Goal: Navigation & Orientation: Understand site structure

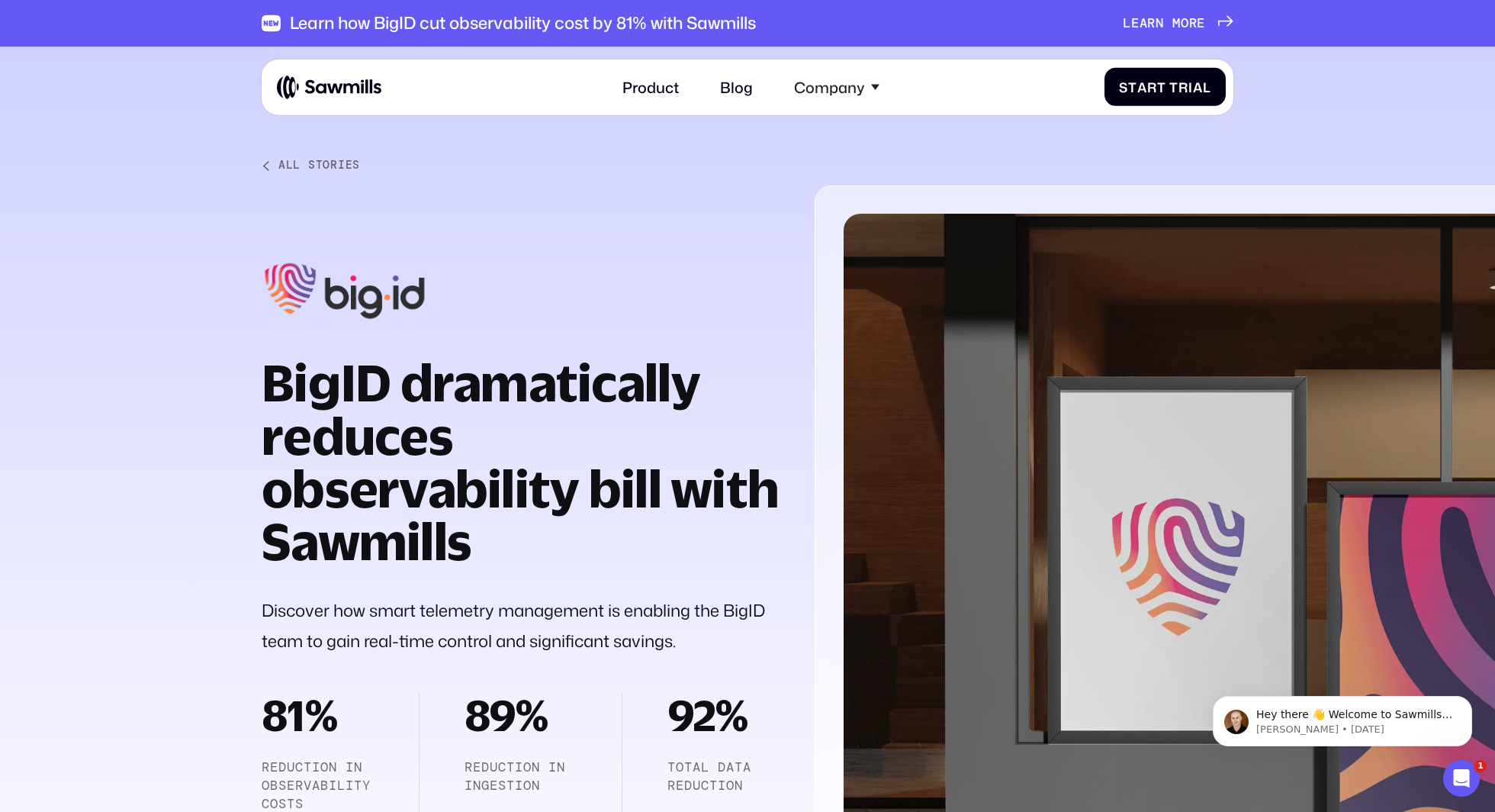
click at [145, 161] on div at bounding box center [747, 513] width 1495 height 935
click at [336, 75] on img at bounding box center [329, 87] width 104 height 26
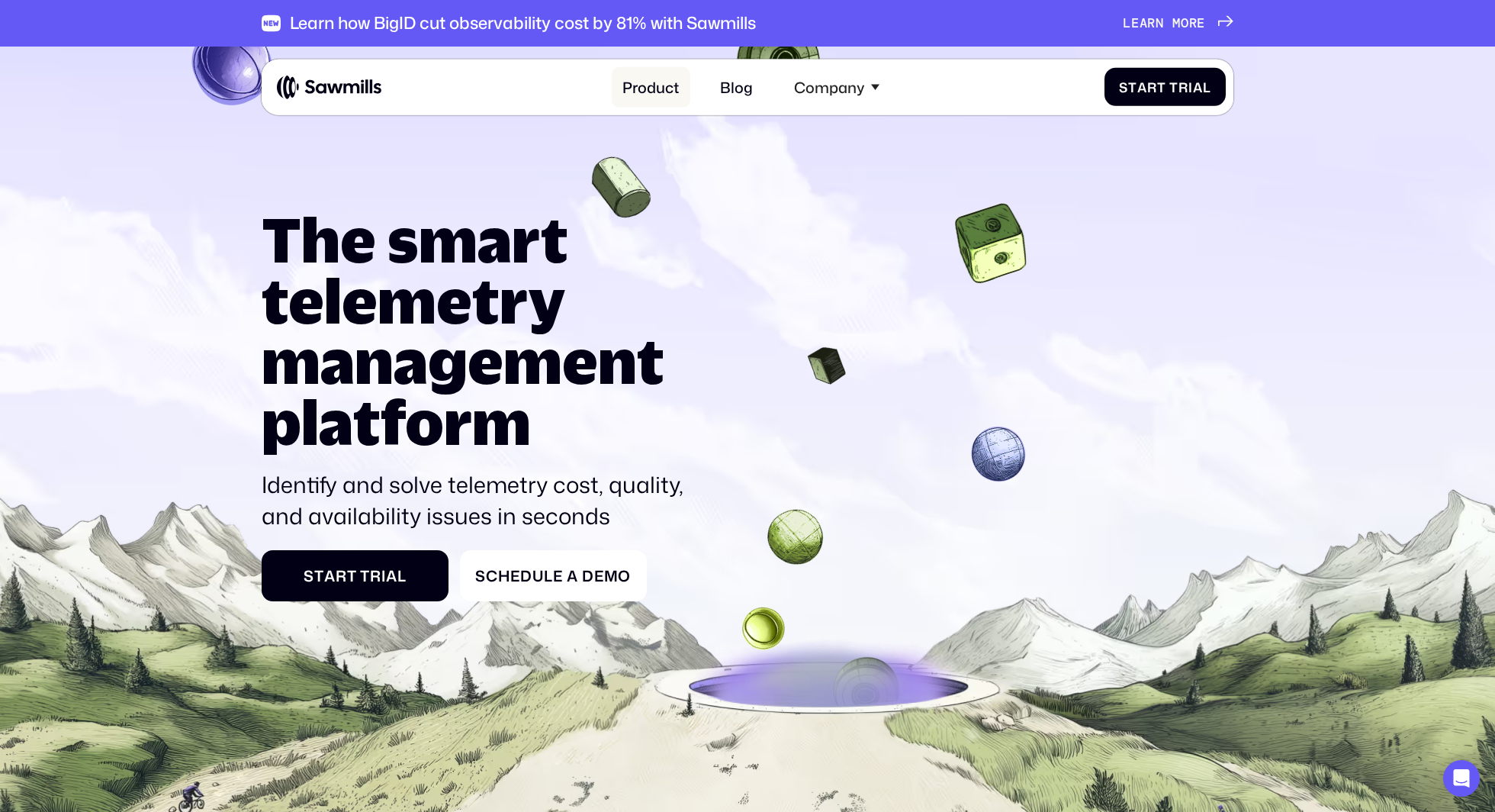
click at [649, 91] on link "Product" at bounding box center [651, 87] width 78 height 40
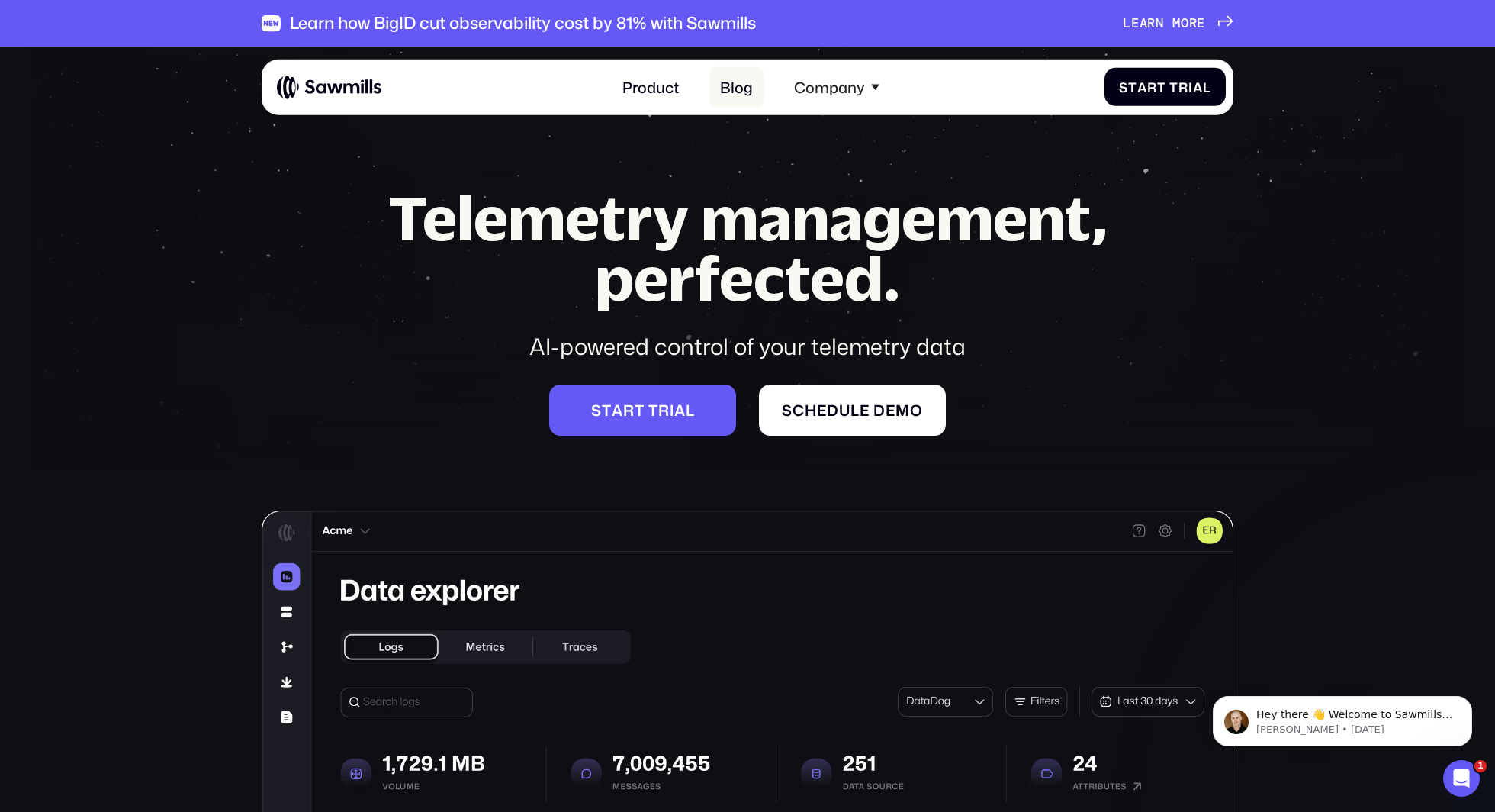
click at [745, 90] on link "Blog" at bounding box center [737, 87] width 55 height 40
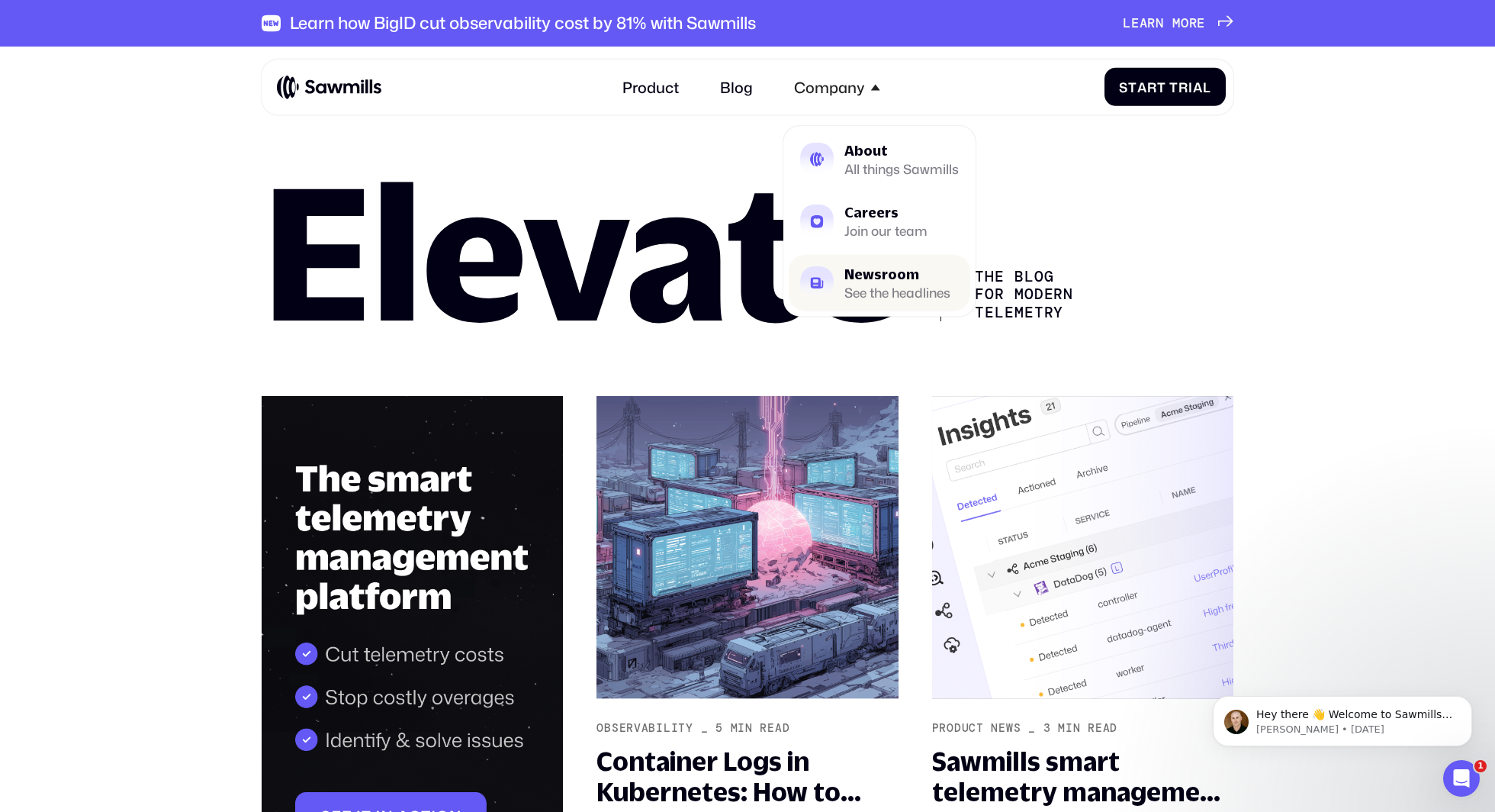
click at [889, 277] on div "Newsroom" at bounding box center [898, 274] width 106 height 14
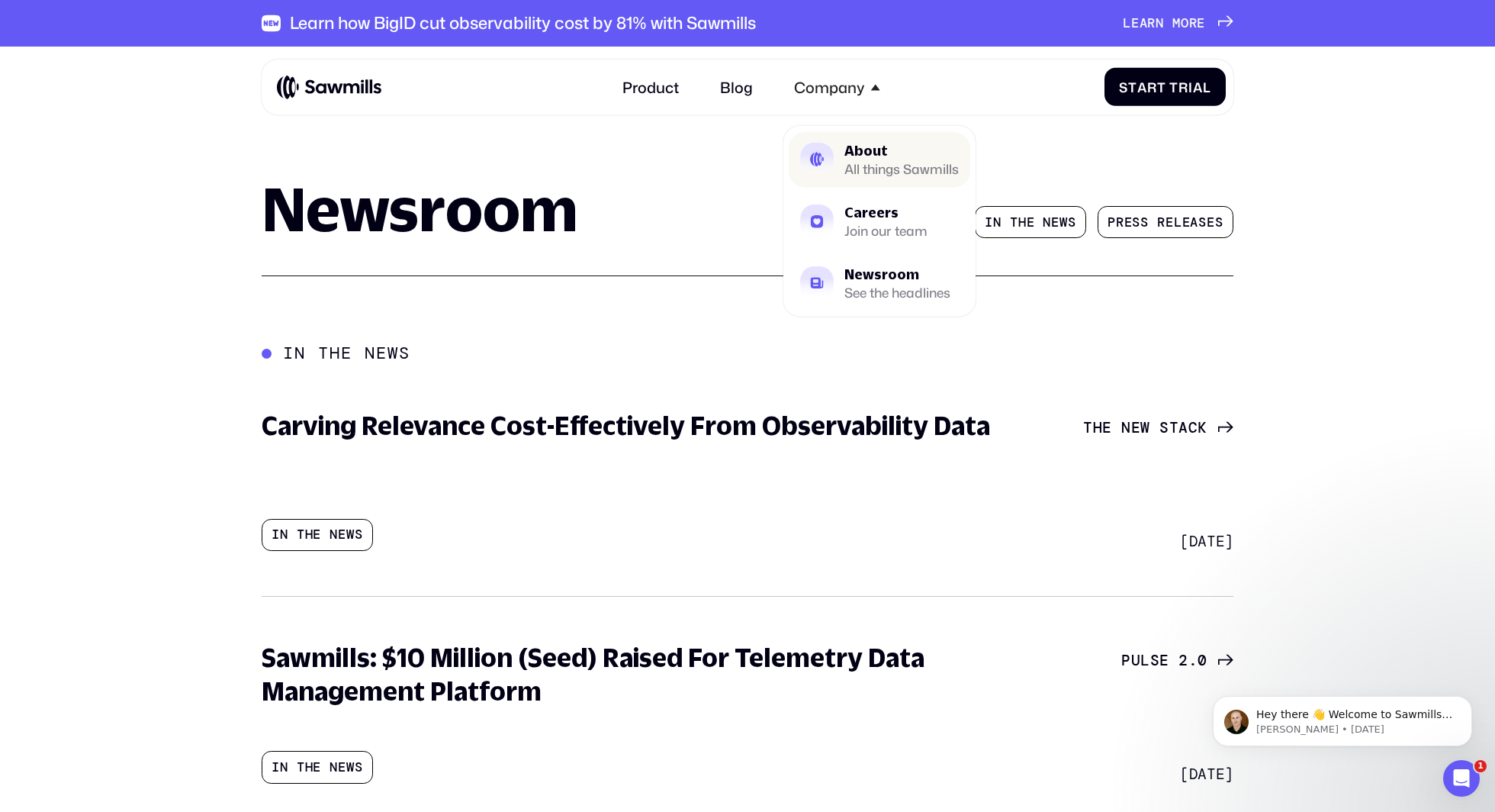
click at [864, 156] on div "About" at bounding box center [901, 151] width 114 height 14
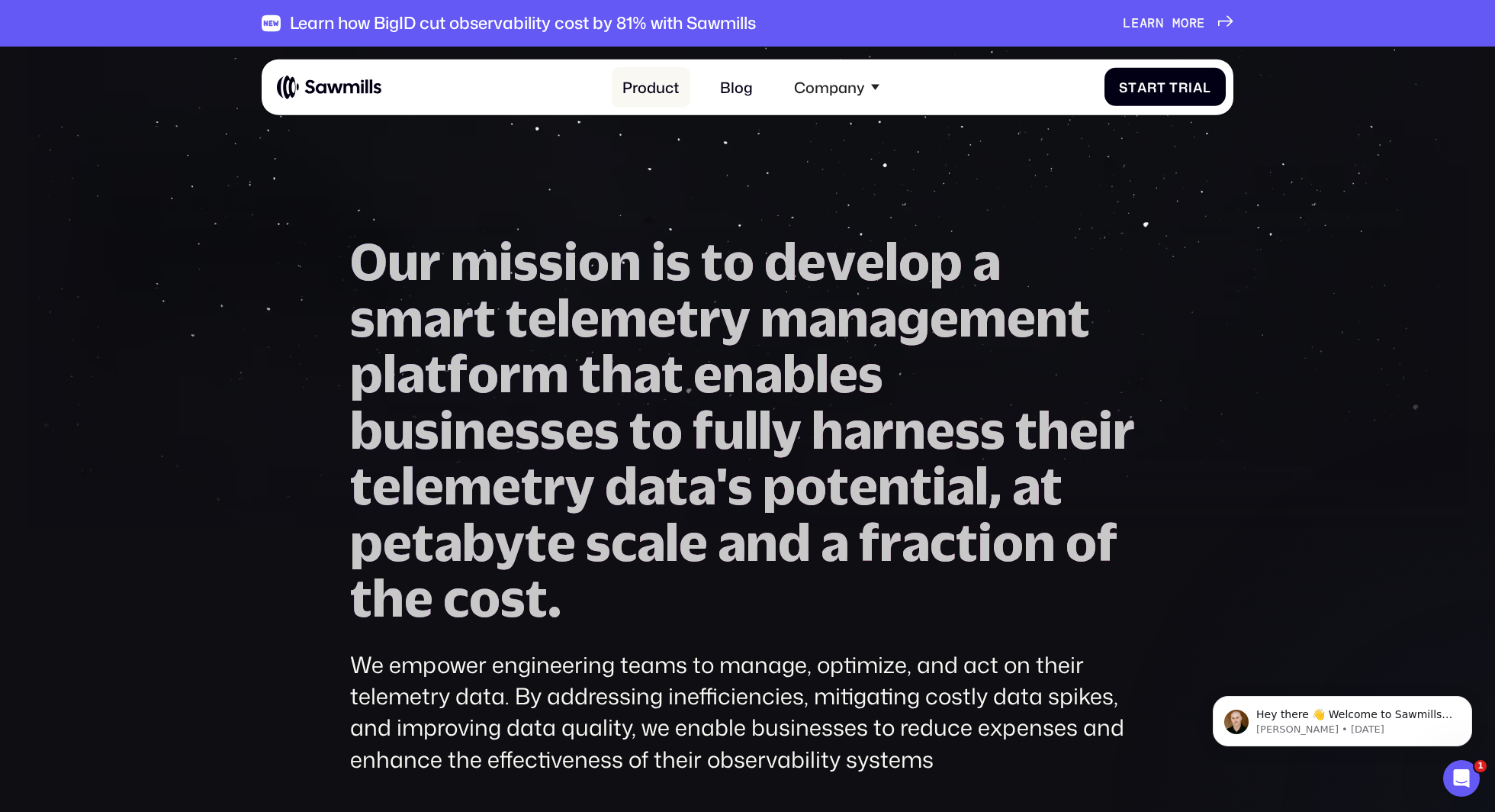
click at [631, 78] on link "Product" at bounding box center [651, 87] width 78 height 40
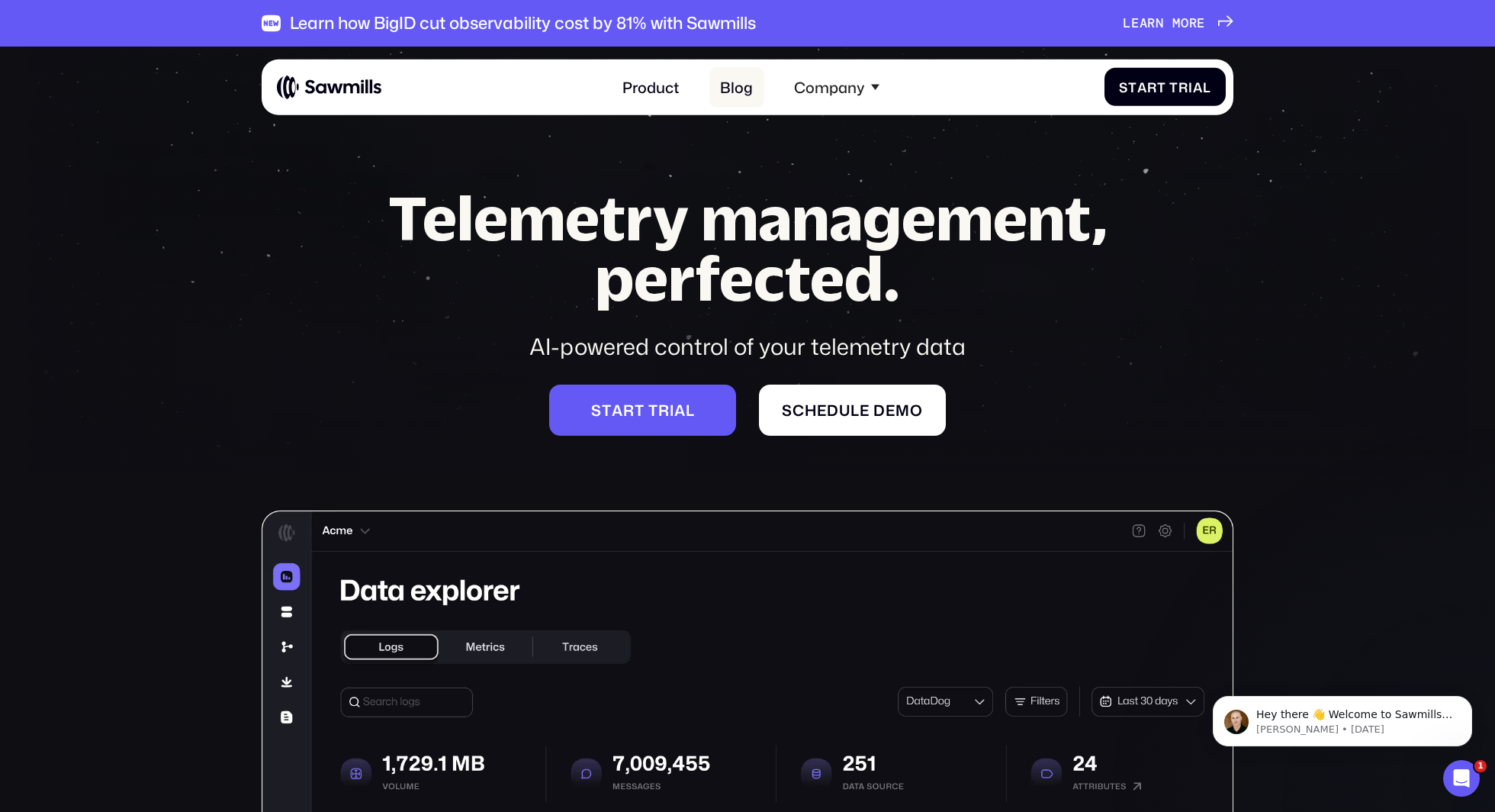
click at [727, 86] on link "Blog" at bounding box center [737, 87] width 55 height 40
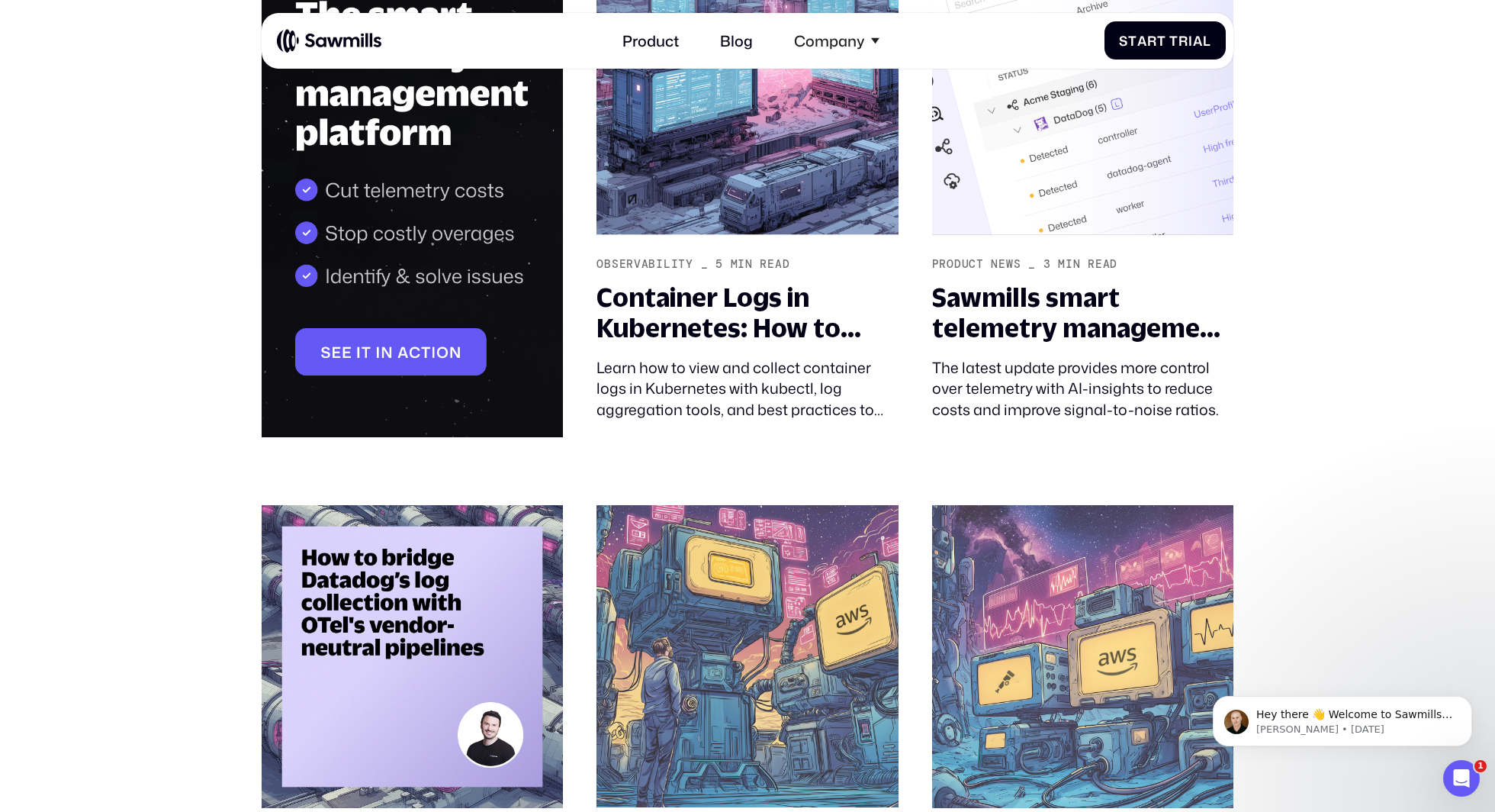
scroll to position [363, 0]
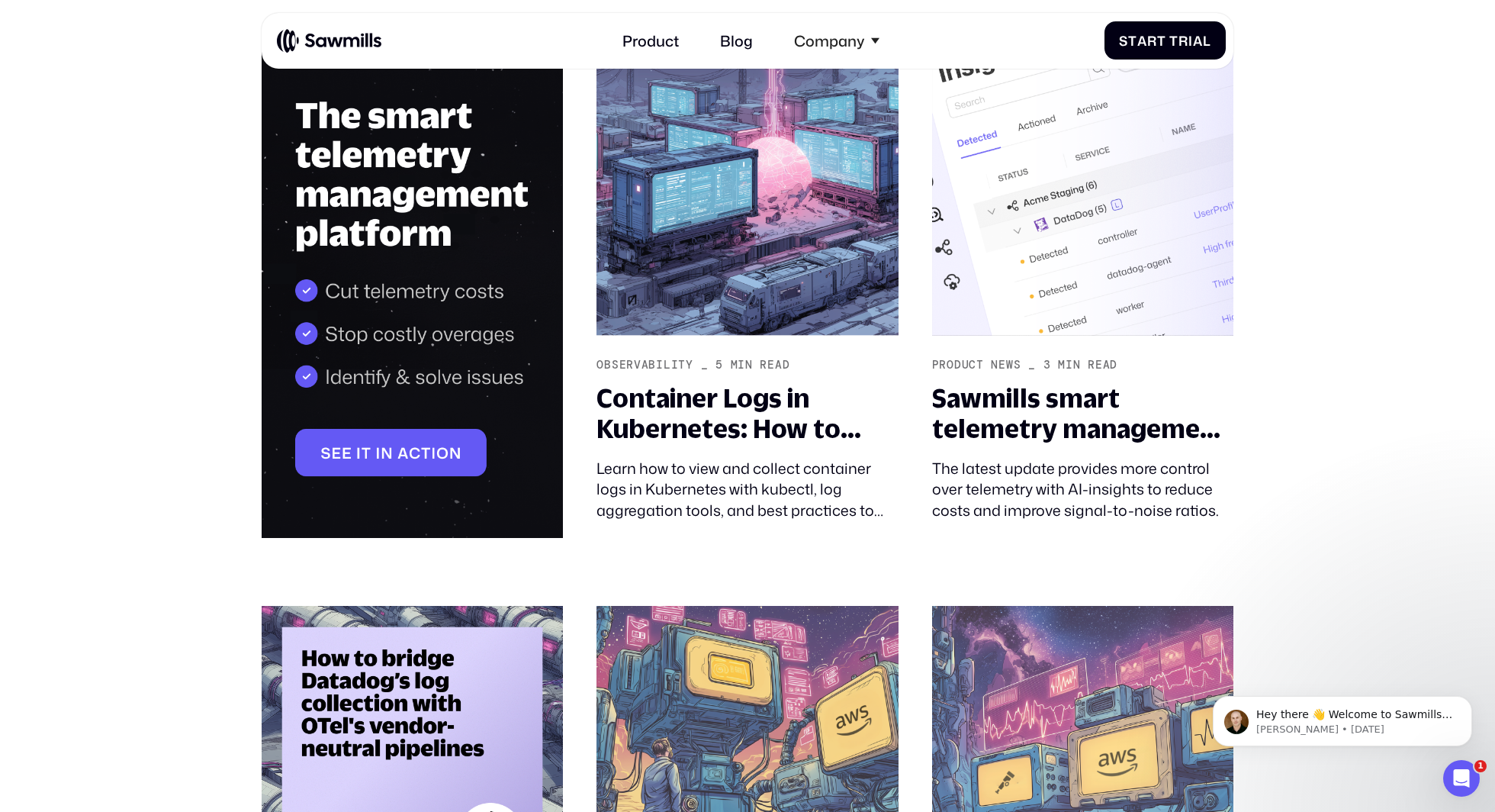
click at [346, 48] on img at bounding box center [329, 41] width 104 height 26
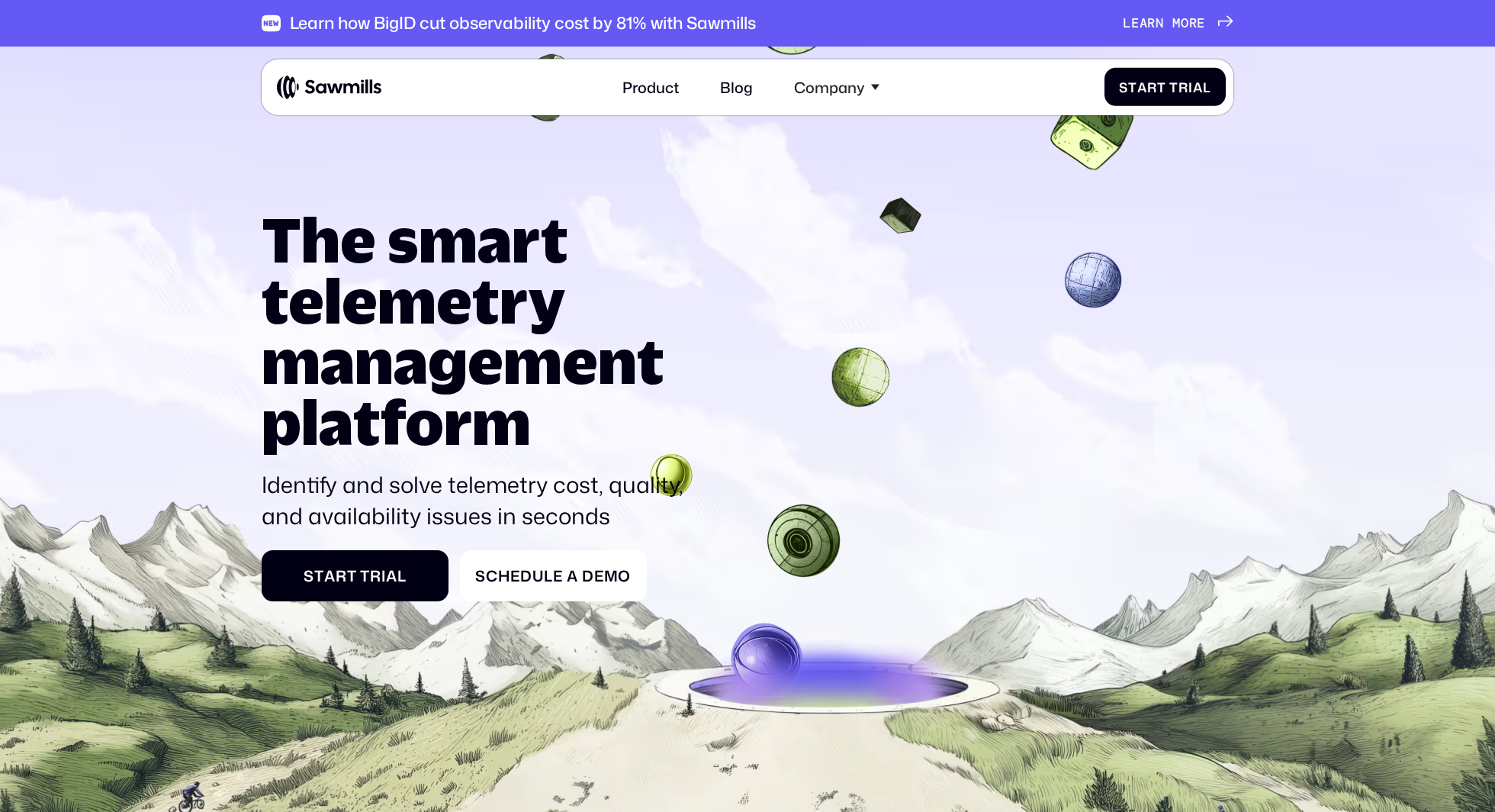
click at [346, 48] on icon at bounding box center [747, 508] width 1495 height 950
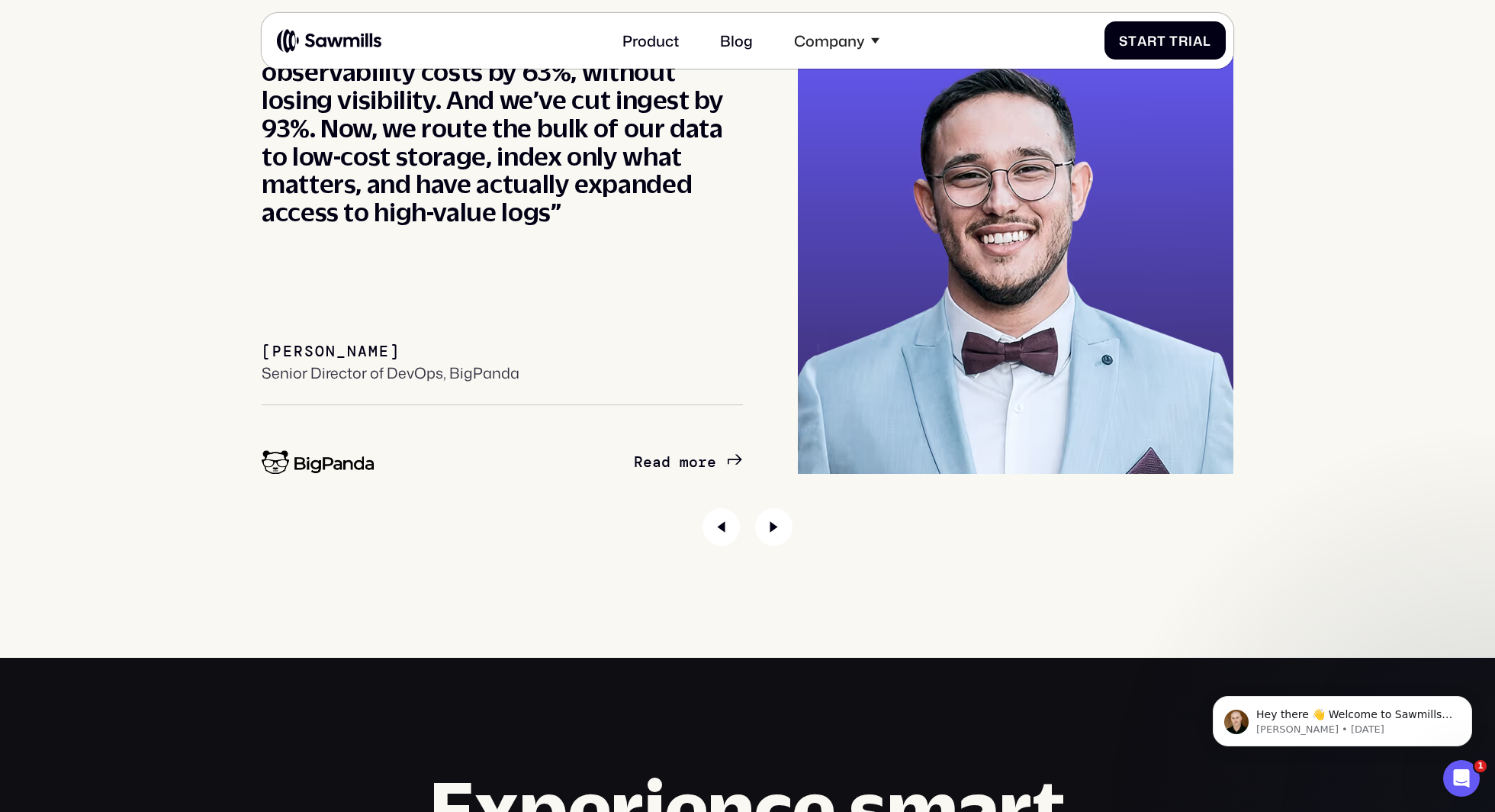
scroll to position [7181, 0]
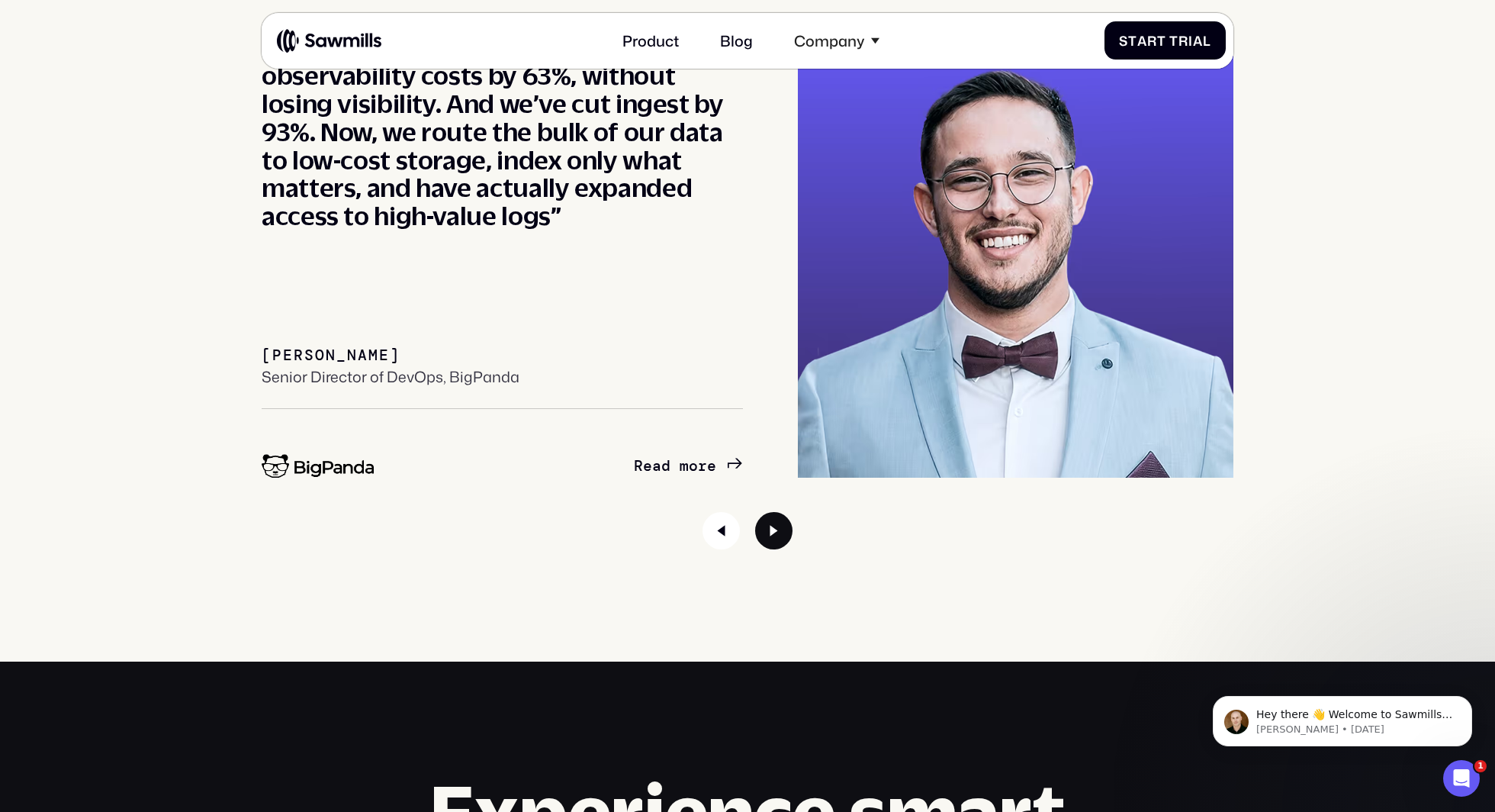
click at [772, 519] on icon "Next slide" at bounding box center [774, 530] width 37 height 37
